Goal: Task Accomplishment & Management: Complete application form

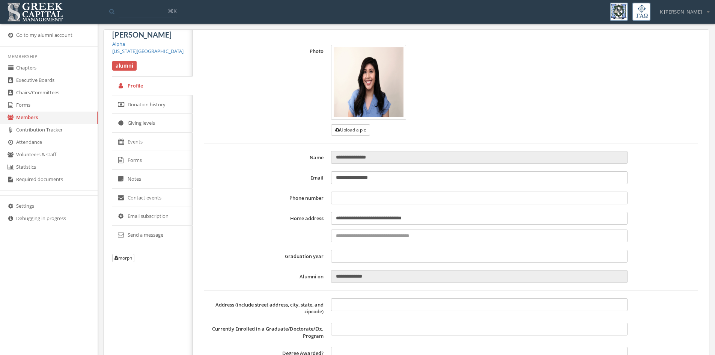
type input "**********"
click at [29, 68] on link "Chapters" at bounding box center [49, 68] width 98 height 12
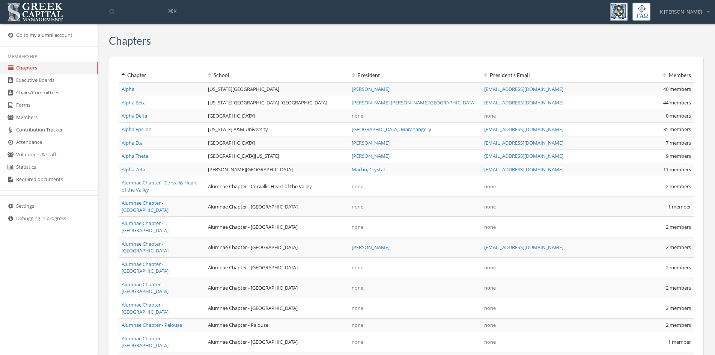
click at [27, 102] on link "Forms" at bounding box center [49, 105] width 98 height 12
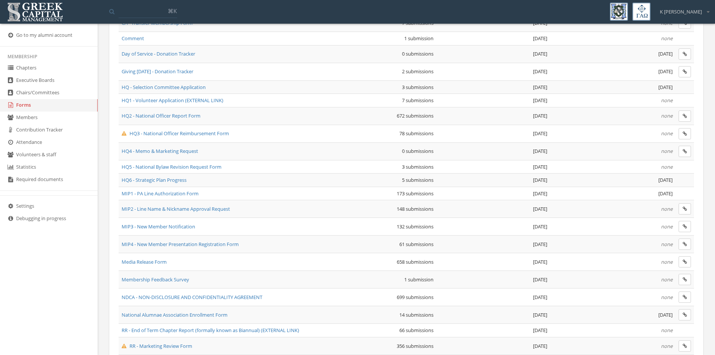
scroll to position [300, 0]
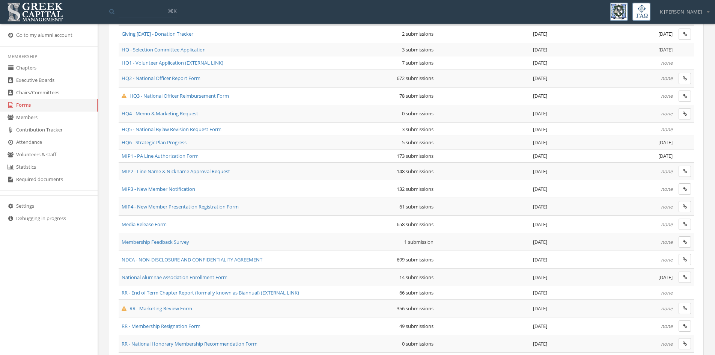
click at [171, 80] on span "HQ2 - National Officer Report Form" at bounding box center [161, 78] width 79 height 7
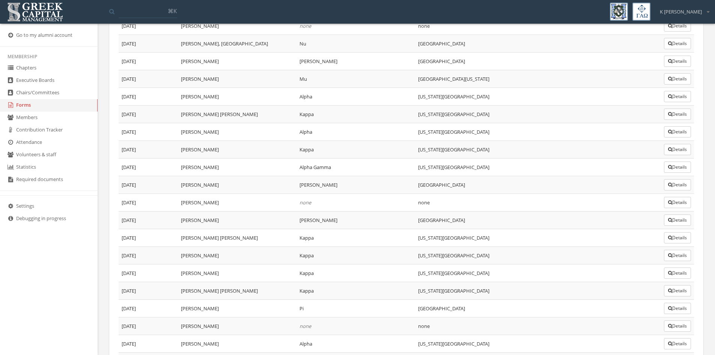
scroll to position [11779, 0]
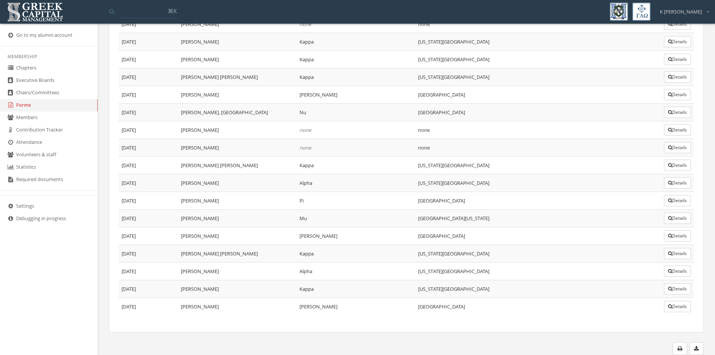
click at [31, 36] on link "Go to my alumni account" at bounding box center [49, 35] width 98 height 12
click at [21, 105] on link "Forms" at bounding box center [49, 105] width 98 height 12
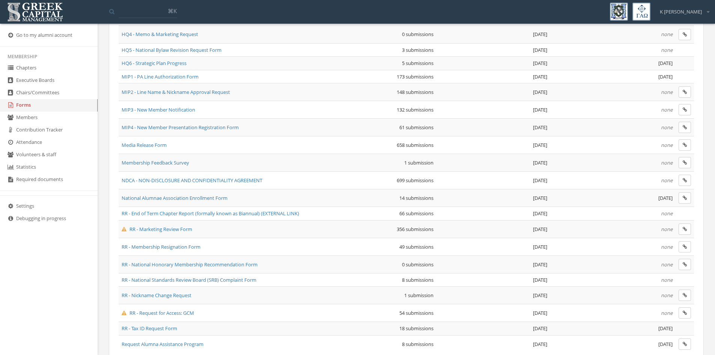
scroll to position [342, 0]
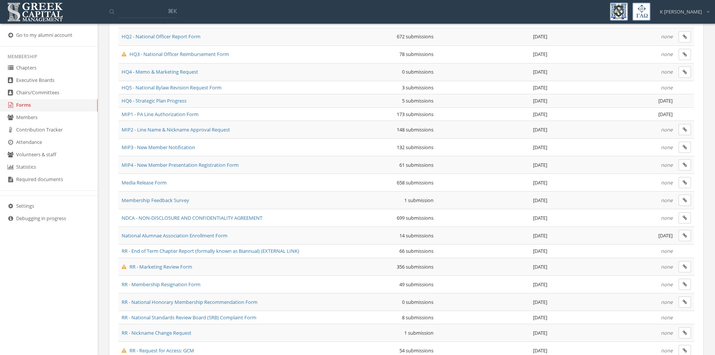
click at [156, 113] on span "MIP1 - PA Line Authorization Form" at bounding box center [160, 114] width 77 height 7
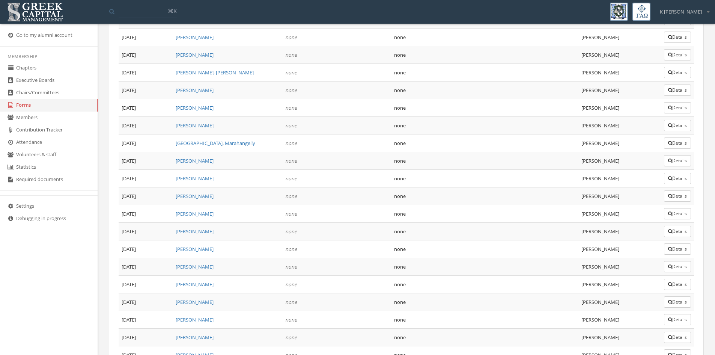
scroll to position [3089, 0]
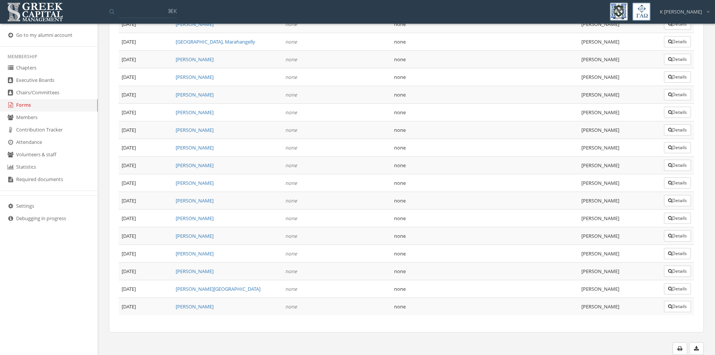
click at [676, 304] on button "Details" at bounding box center [677, 306] width 27 height 11
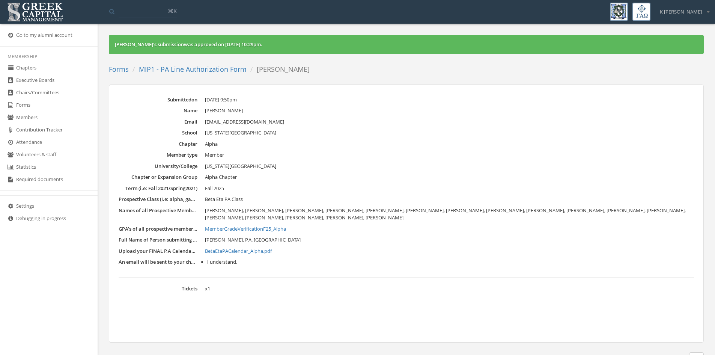
click at [267, 229] on link "MemberGradeVerificationF25_Alpha" at bounding box center [449, 229] width 489 height 8
